Goal: Complete application form

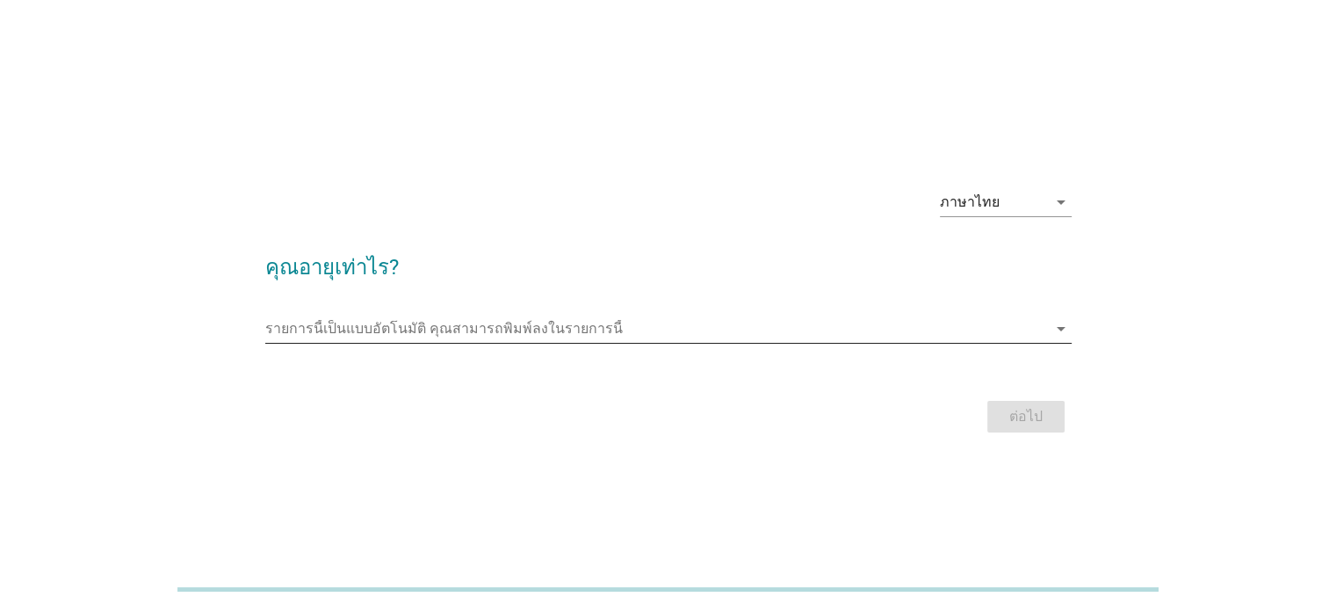
click at [626, 326] on input "รายการนี้เป็นแบบอัตโนมัติ คุณสามารถพิมพ์ลงในรายการนี้" at bounding box center [656, 329] width 782 height 28
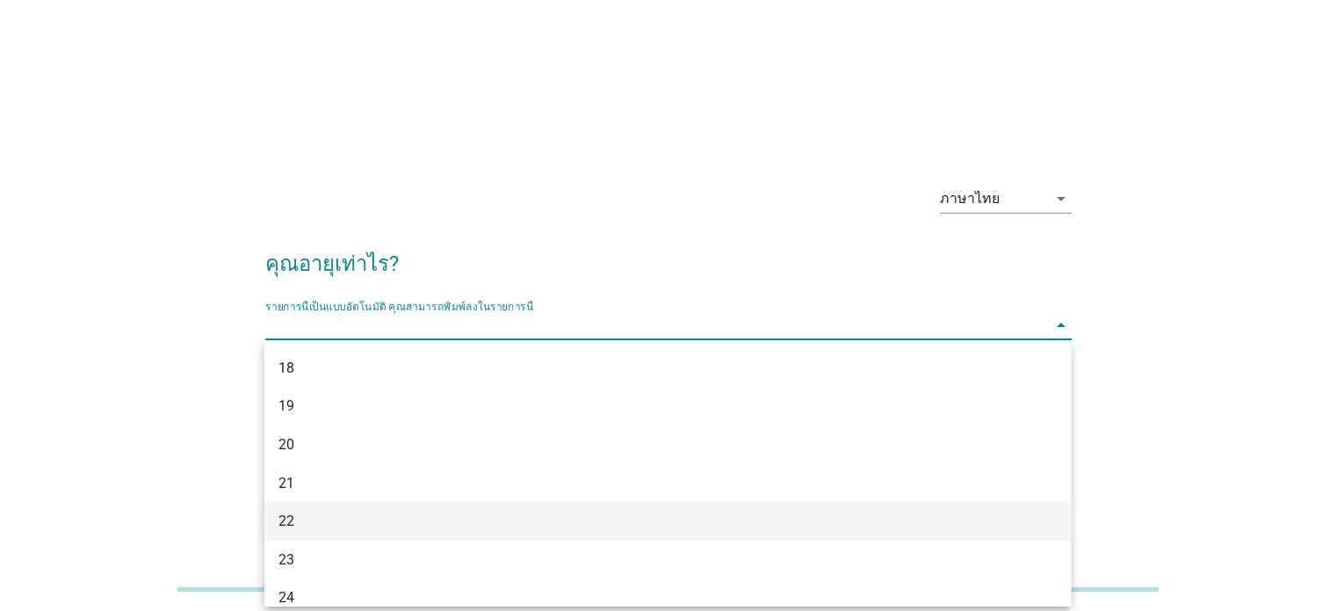
click at [394, 521] on div "22" at bounding box center [635, 520] width 713 height 21
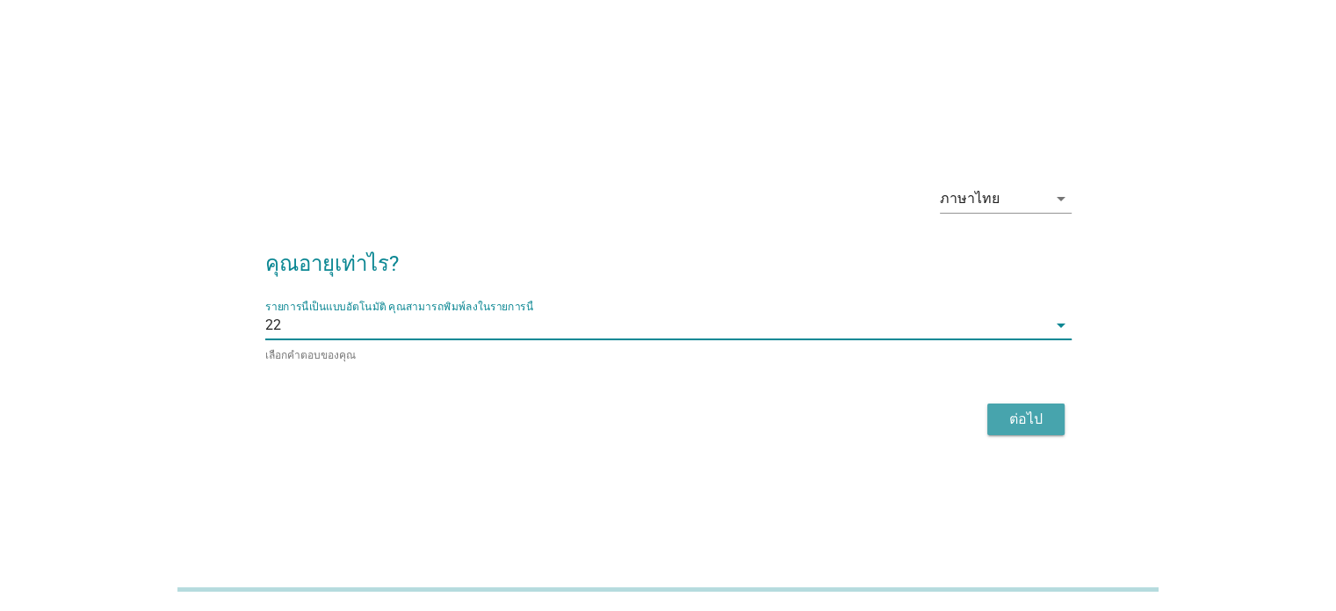
click at [1028, 424] on div "ต่อไป" at bounding box center [1026, 419] width 49 height 21
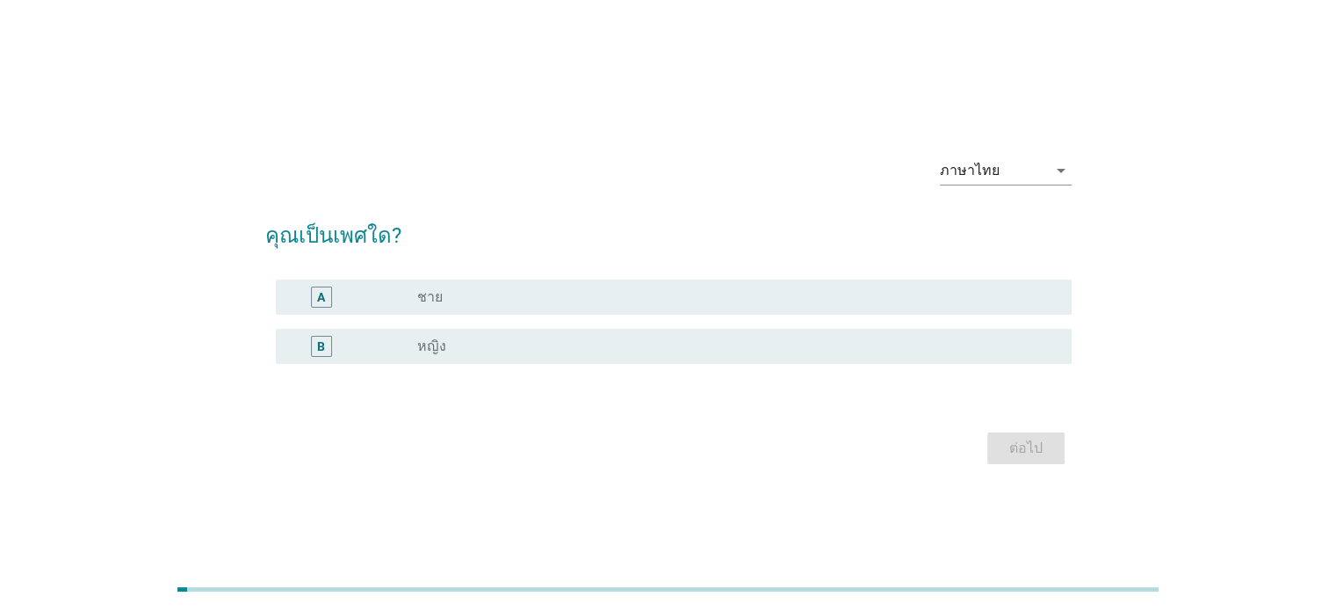
click at [311, 347] on div "B" at bounding box center [321, 346] width 21 height 21
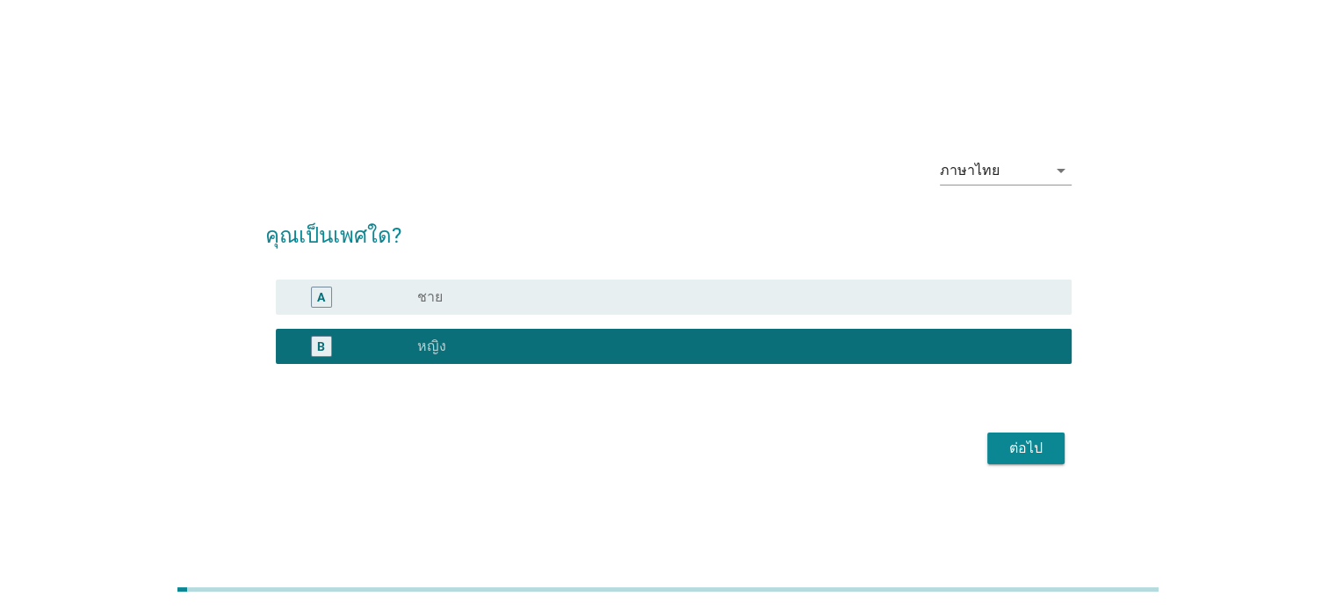
click at [1002, 459] on button "ต่อไป" at bounding box center [1026, 448] width 77 height 32
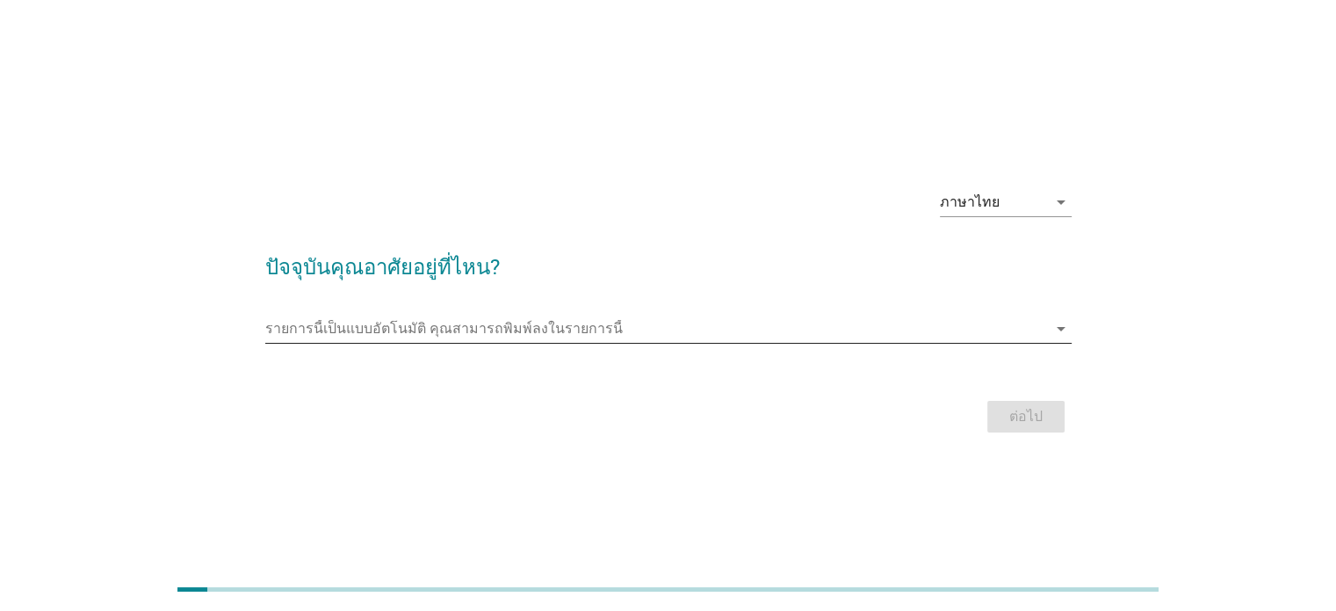
click at [583, 329] on input "รายการนี้เป็นแบบอัตโนมัติ คุณสามารถพิมพ์ลงในรายการนี้" at bounding box center [656, 329] width 782 height 28
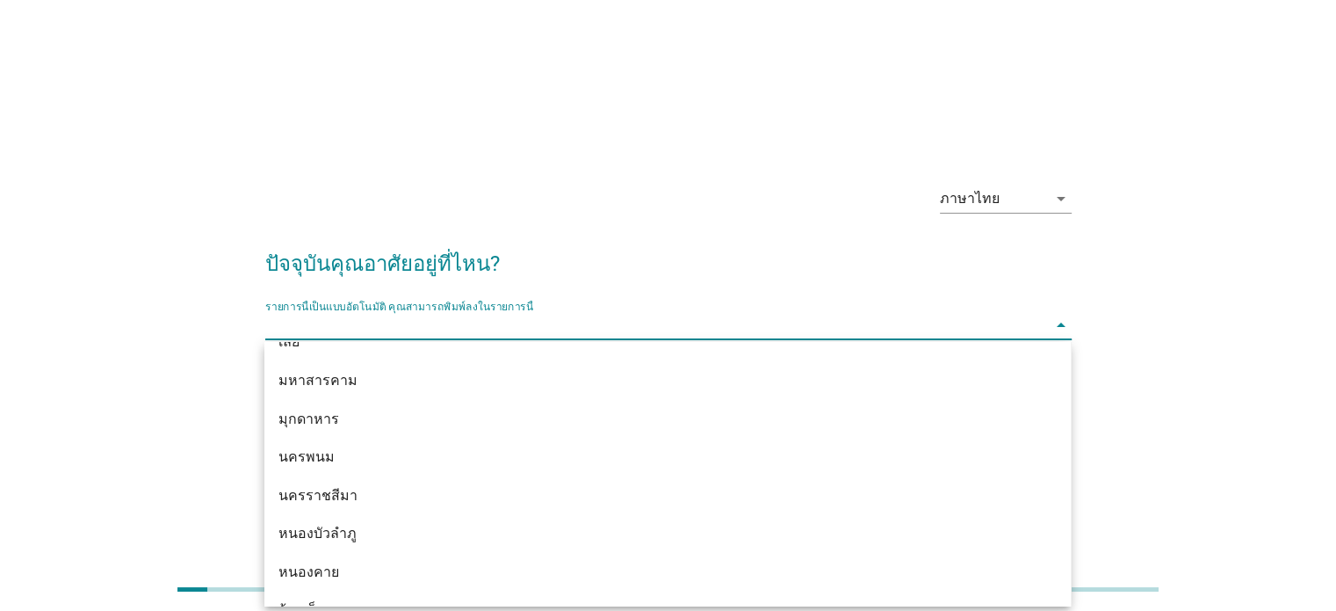
scroll to position [264, 0]
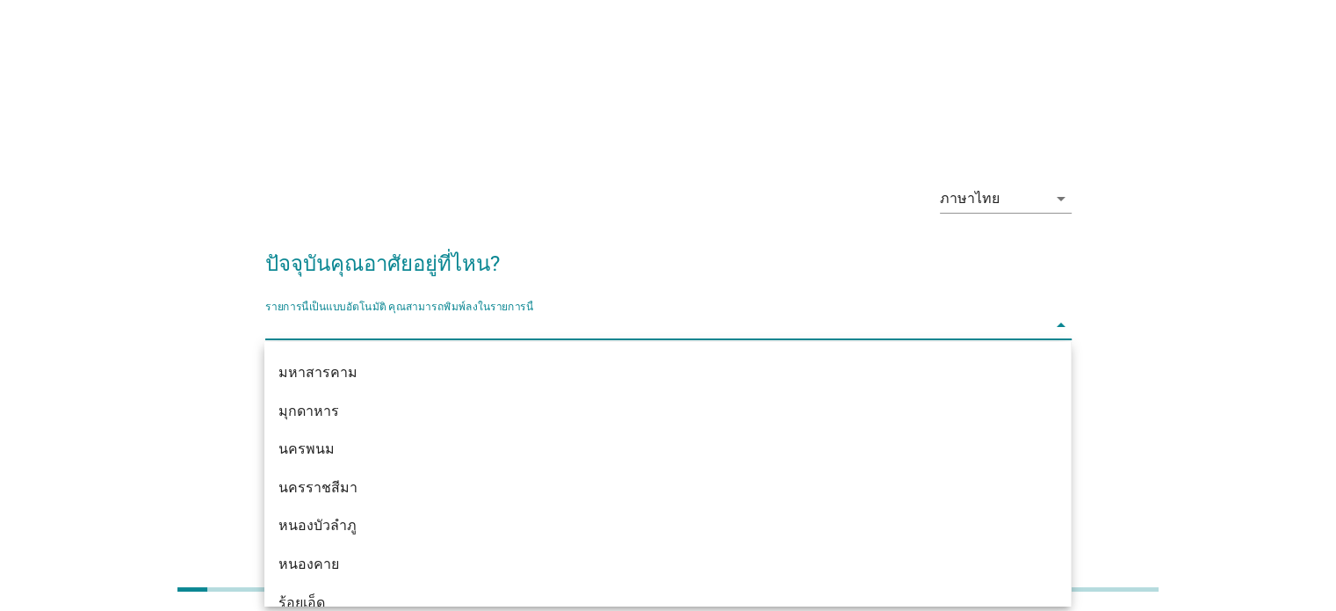
type input "l"
type input "สม"
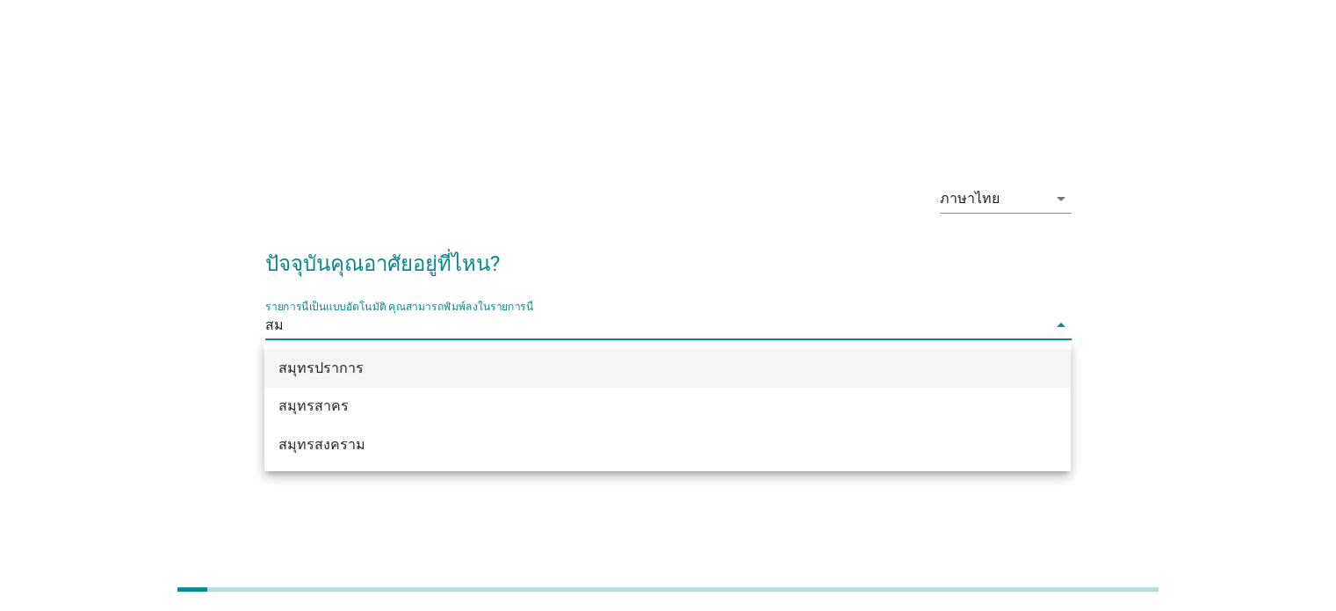
click at [580, 358] on div "สมุทรปราการ" at bounding box center [635, 368] width 713 height 21
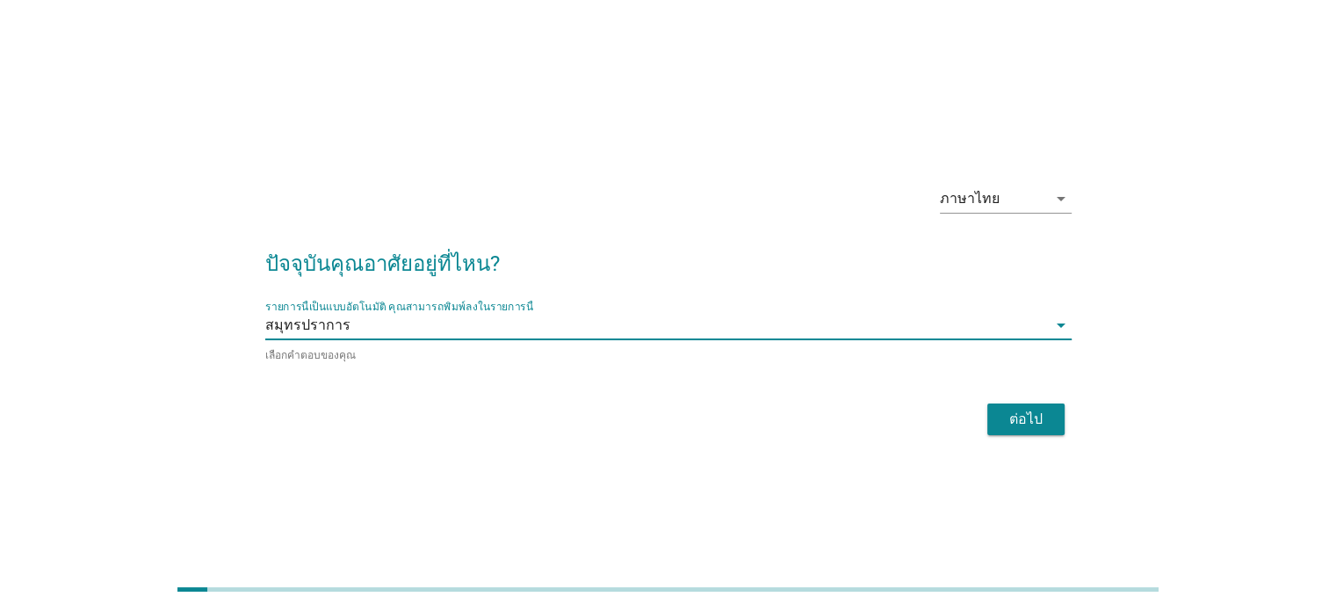
click at [1008, 427] on div "ต่อไป" at bounding box center [1026, 419] width 49 height 21
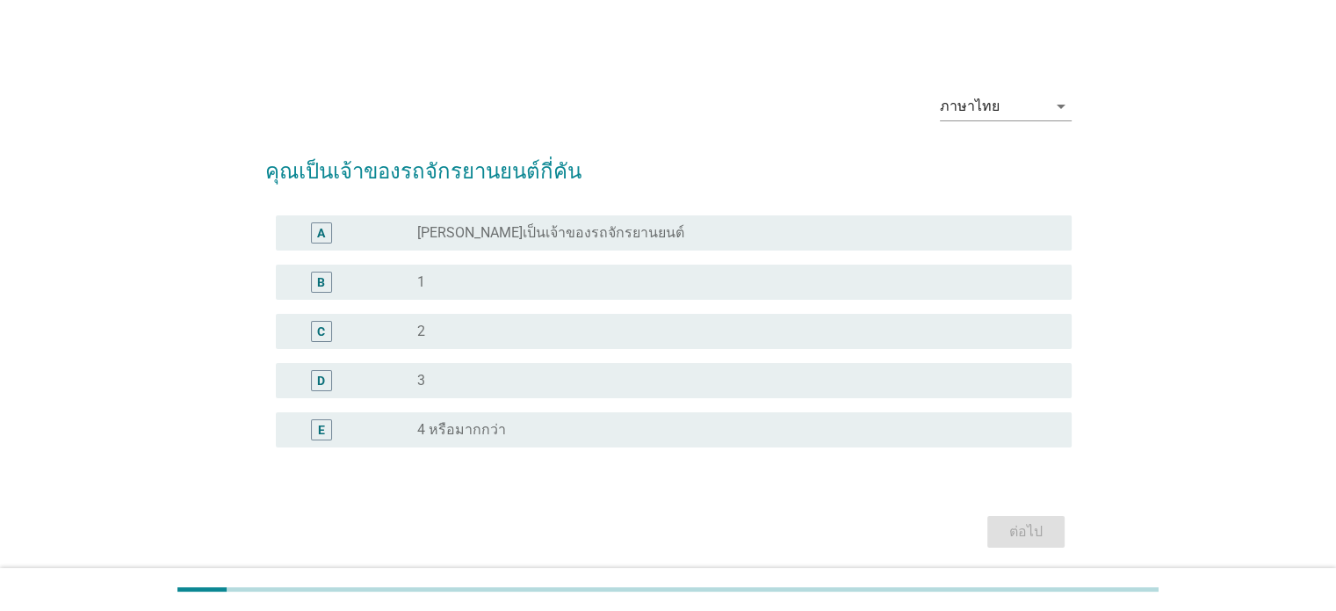
click at [562, 235] on label "[PERSON_NAME]เป็นเจ้าของรถจักรยานยนต์" at bounding box center [550, 233] width 267 height 18
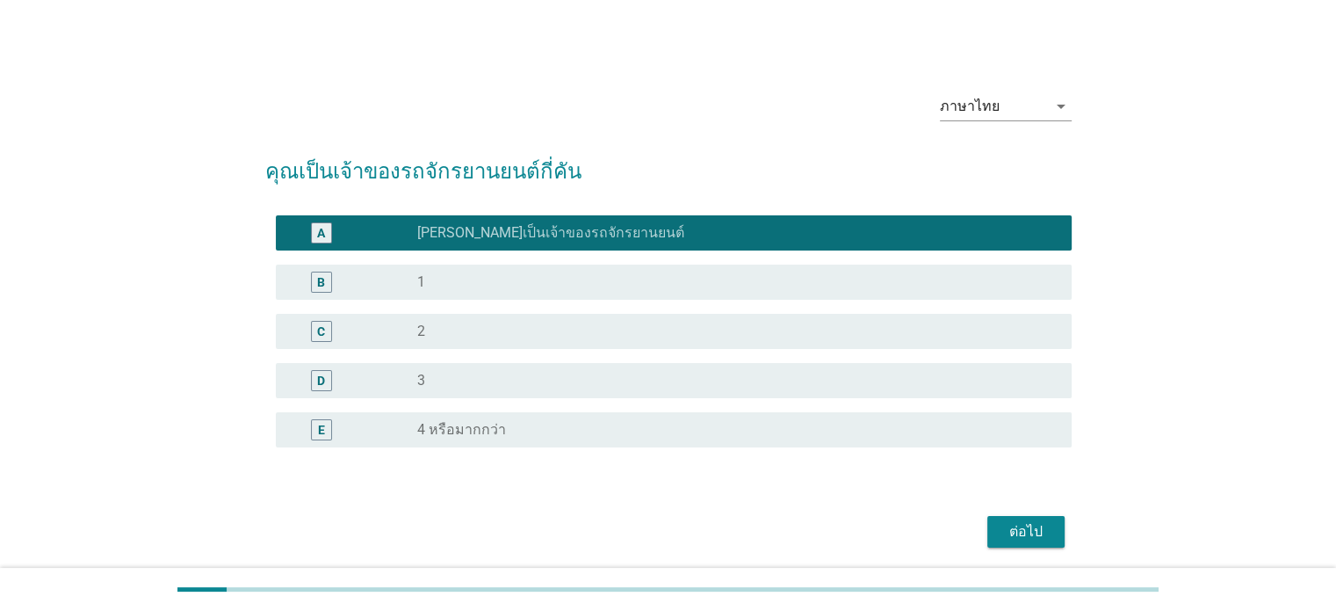
click at [1033, 552] on div "ภาษาไทย arrow_drop_down คุณเป็นเจ้าของรถจักรยานยนต์กี่คัน A radio_button_checke…" at bounding box center [668, 315] width 835 height 503
click at [1025, 540] on div "ต่อไป" at bounding box center [1026, 531] width 49 height 21
